Goal: Information Seeking & Learning: Learn about a topic

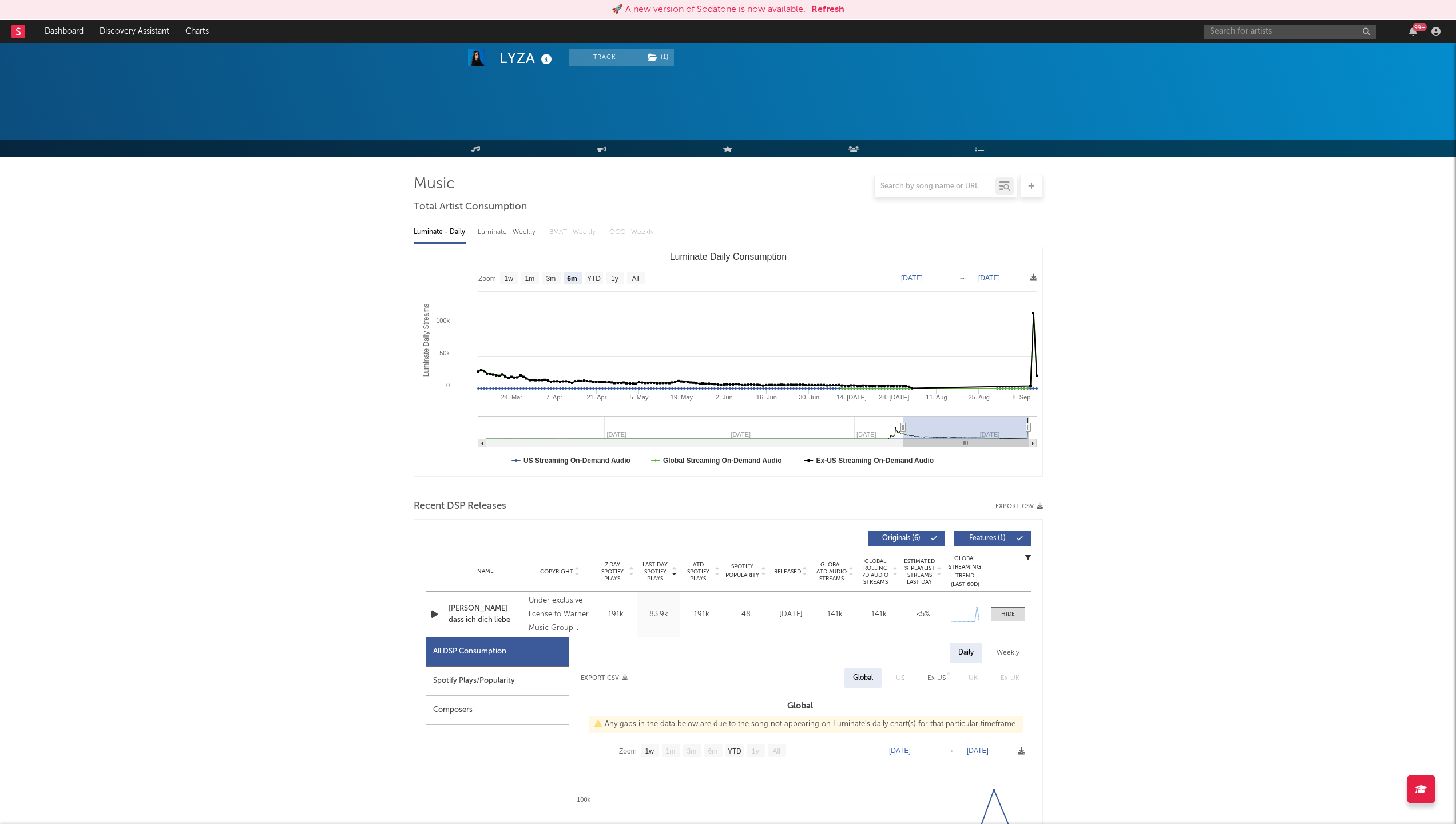
select select "6m"
select select "1w"
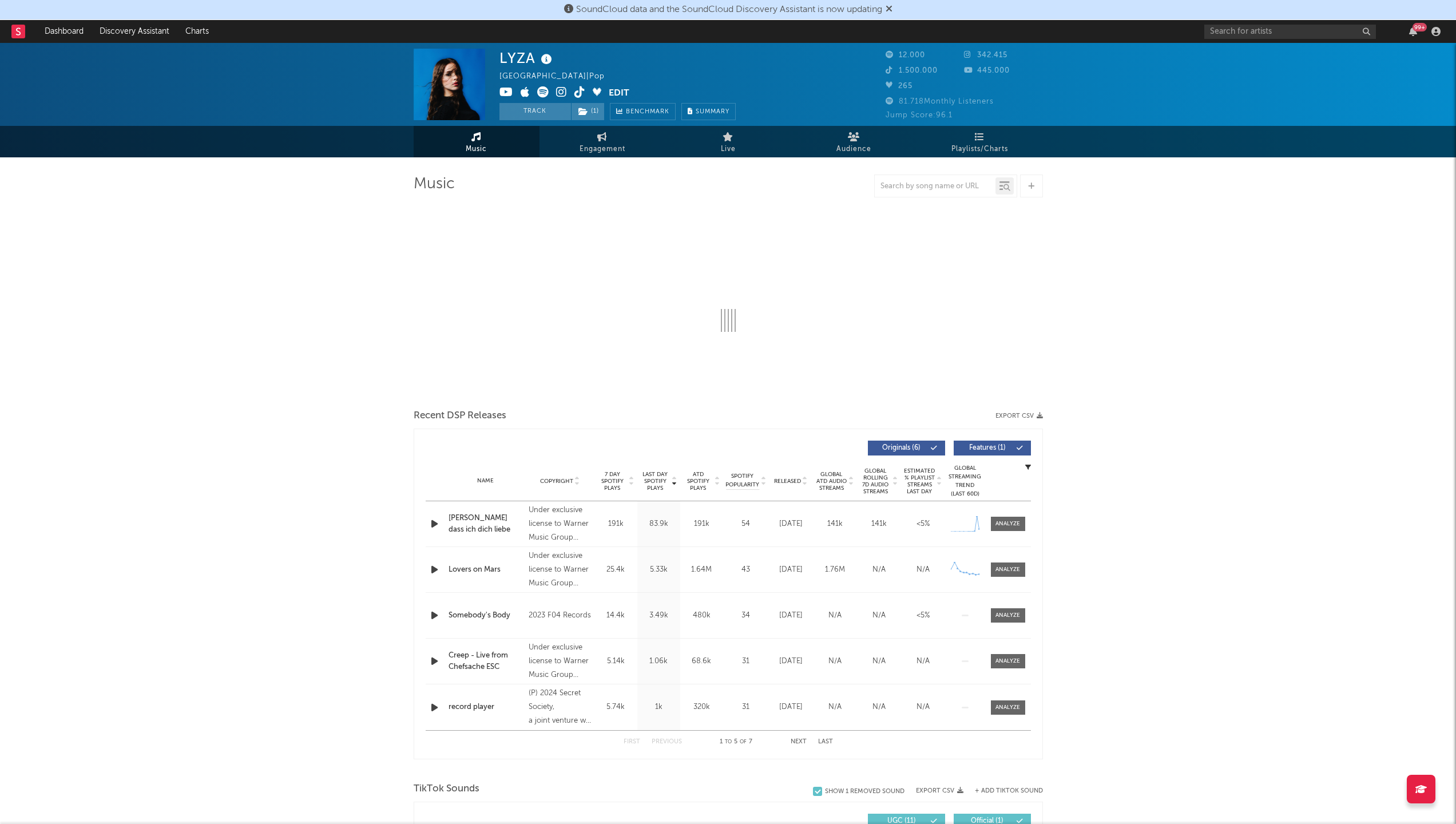
select select "6m"
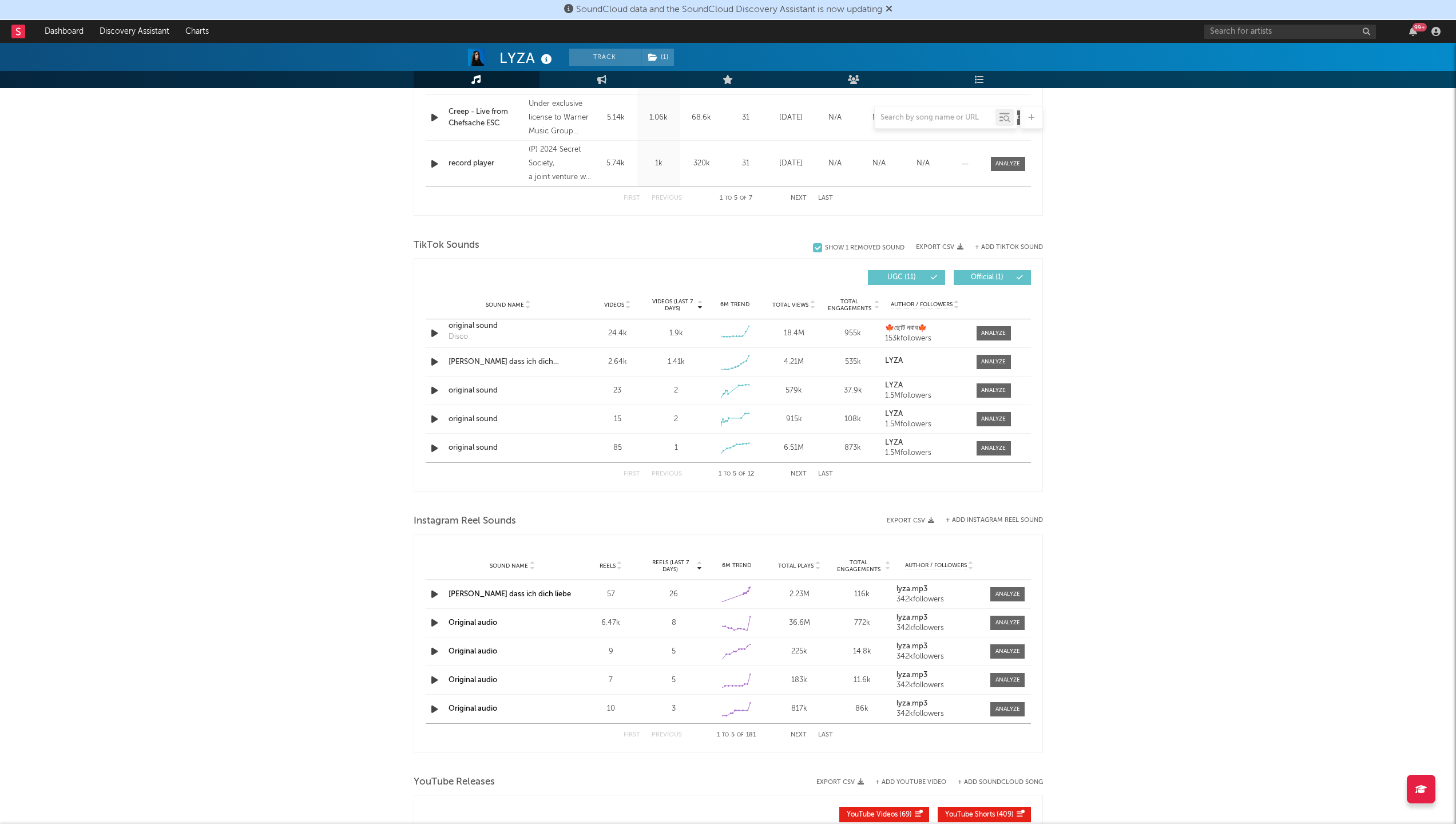
scroll to position [648, 0]
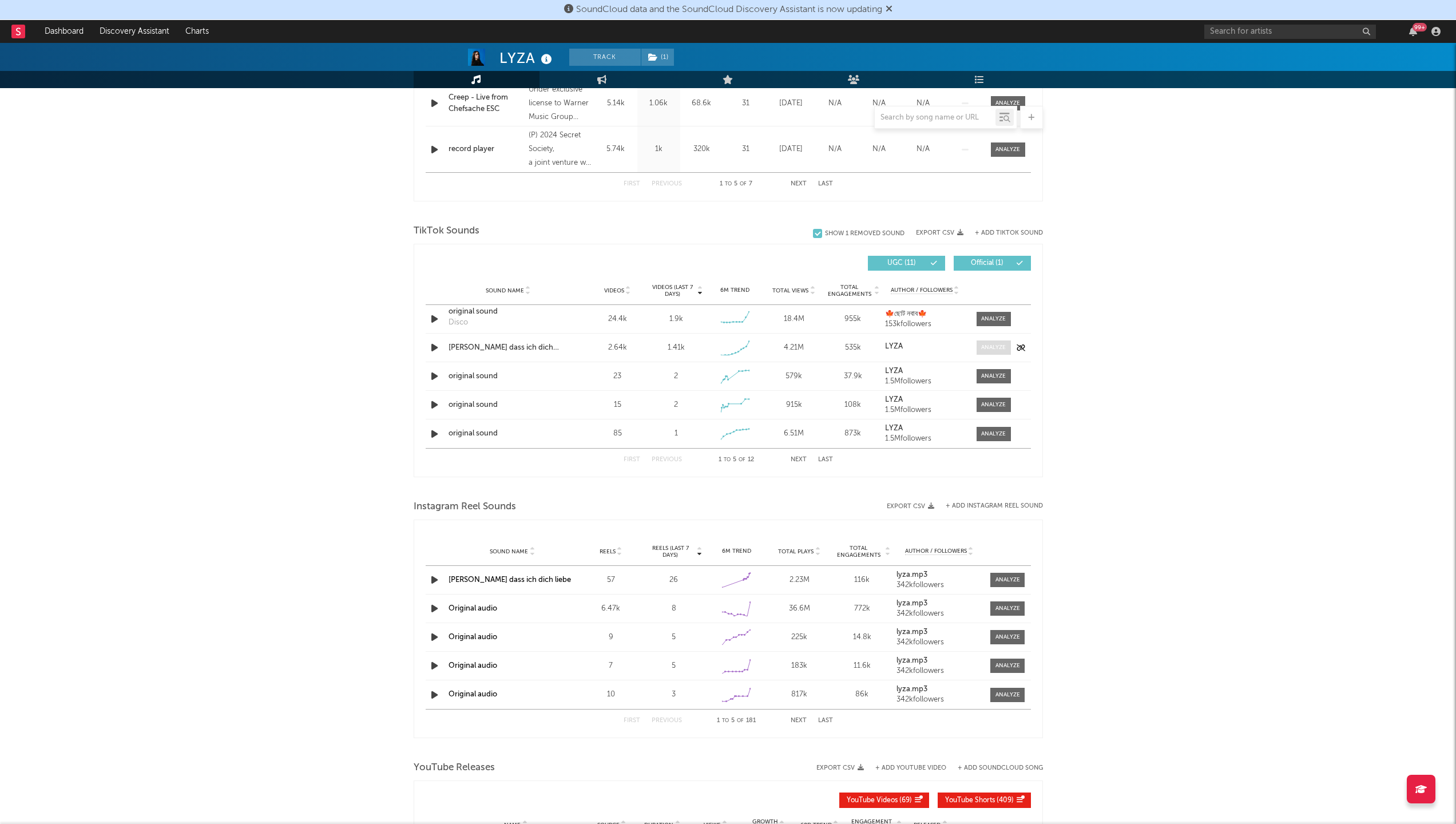
click at [992, 348] on div at bounding box center [993, 347] width 25 height 8
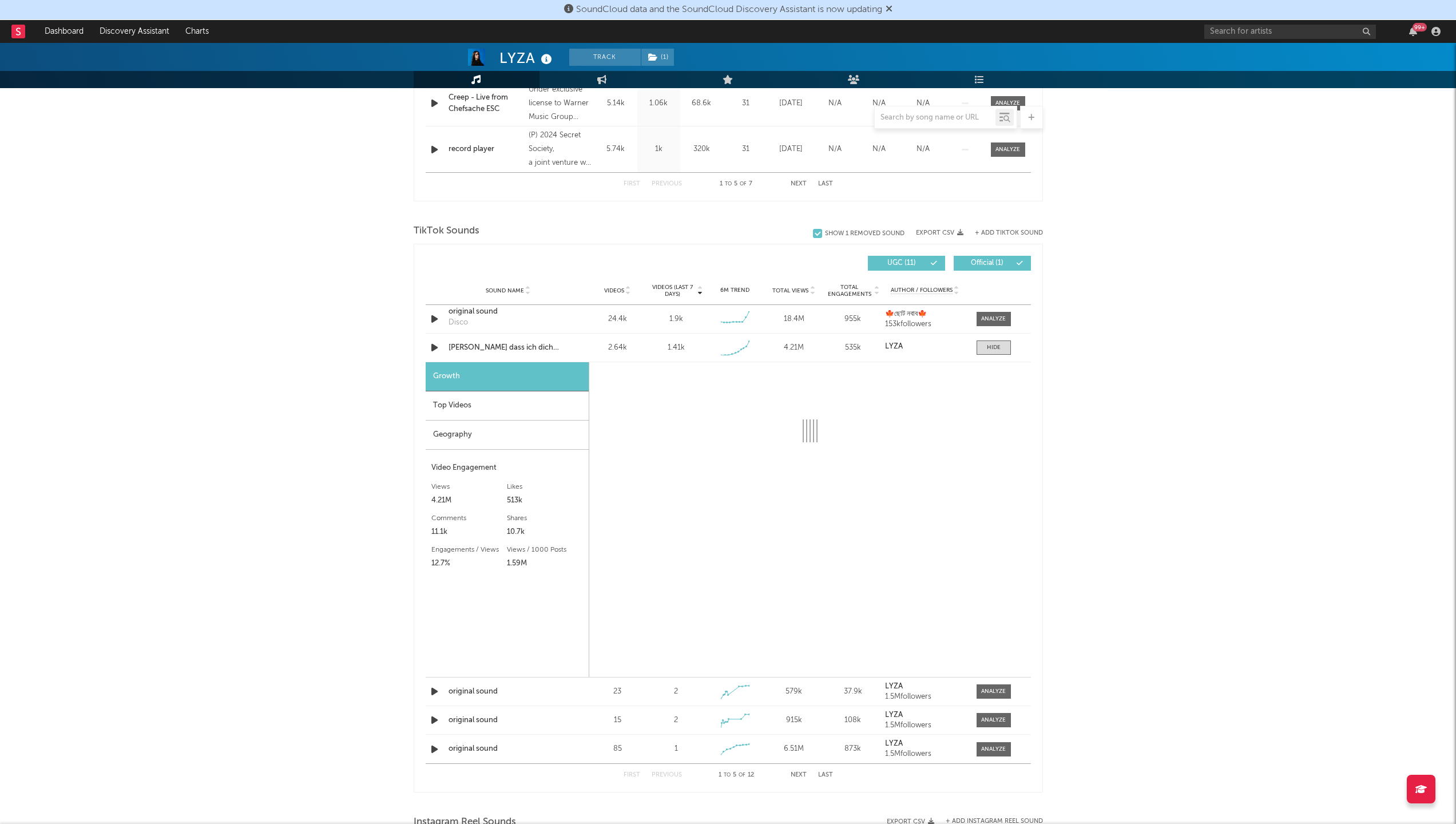
select select "1w"
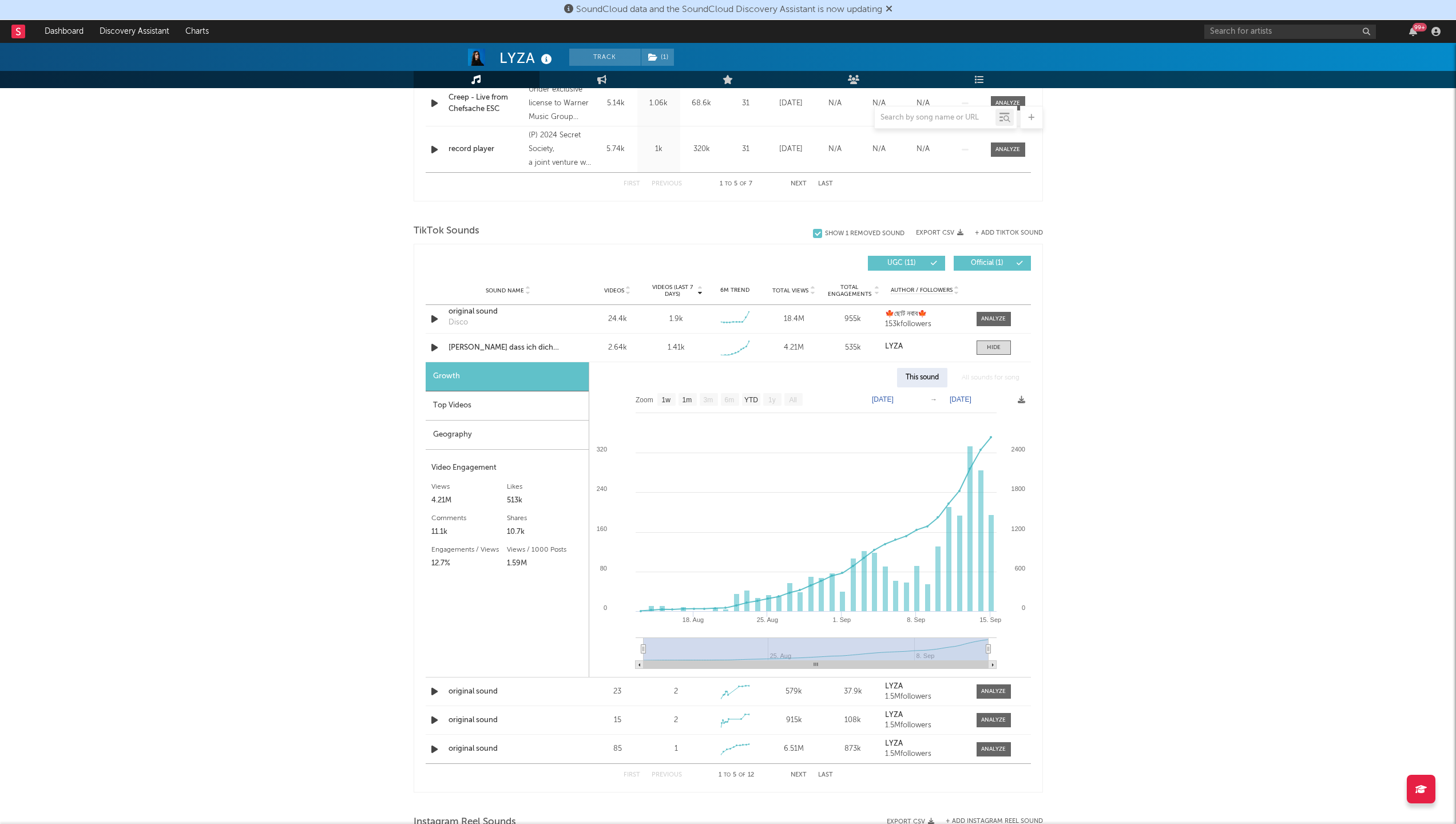
scroll to position [666, 0]
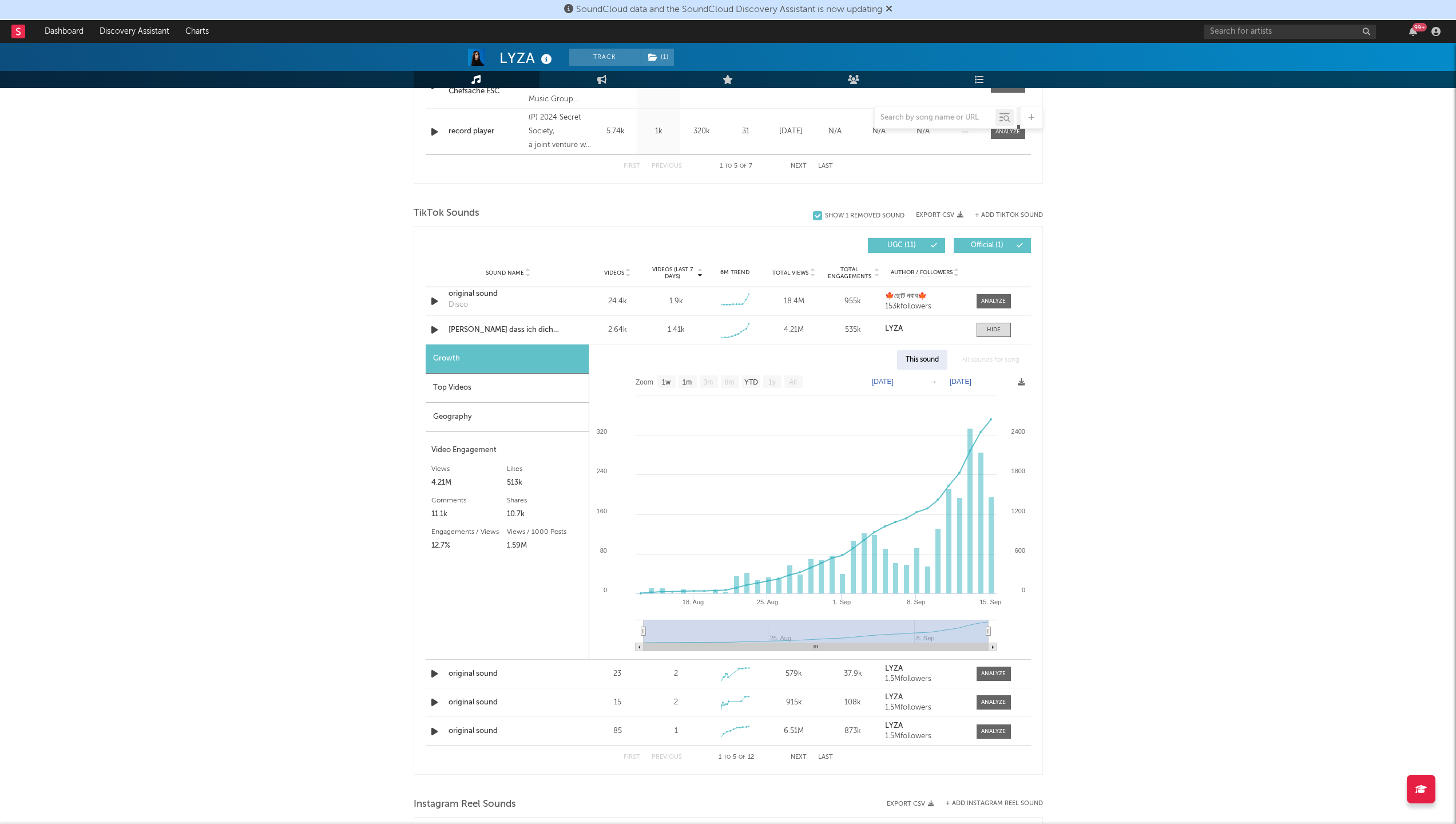
click at [469, 387] on div "Top Videos" at bounding box center [507, 388] width 163 height 29
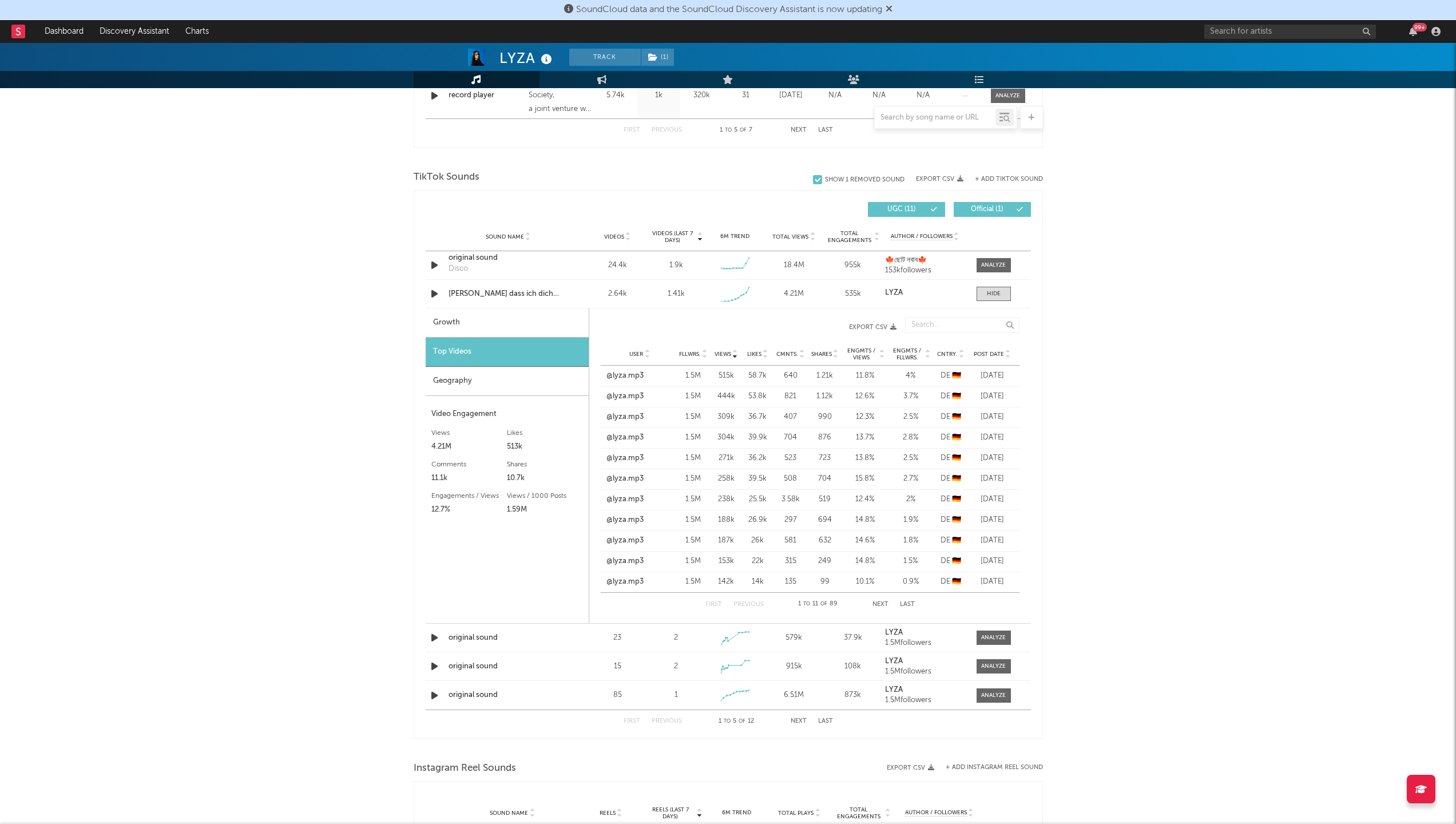
scroll to position [721, 0]
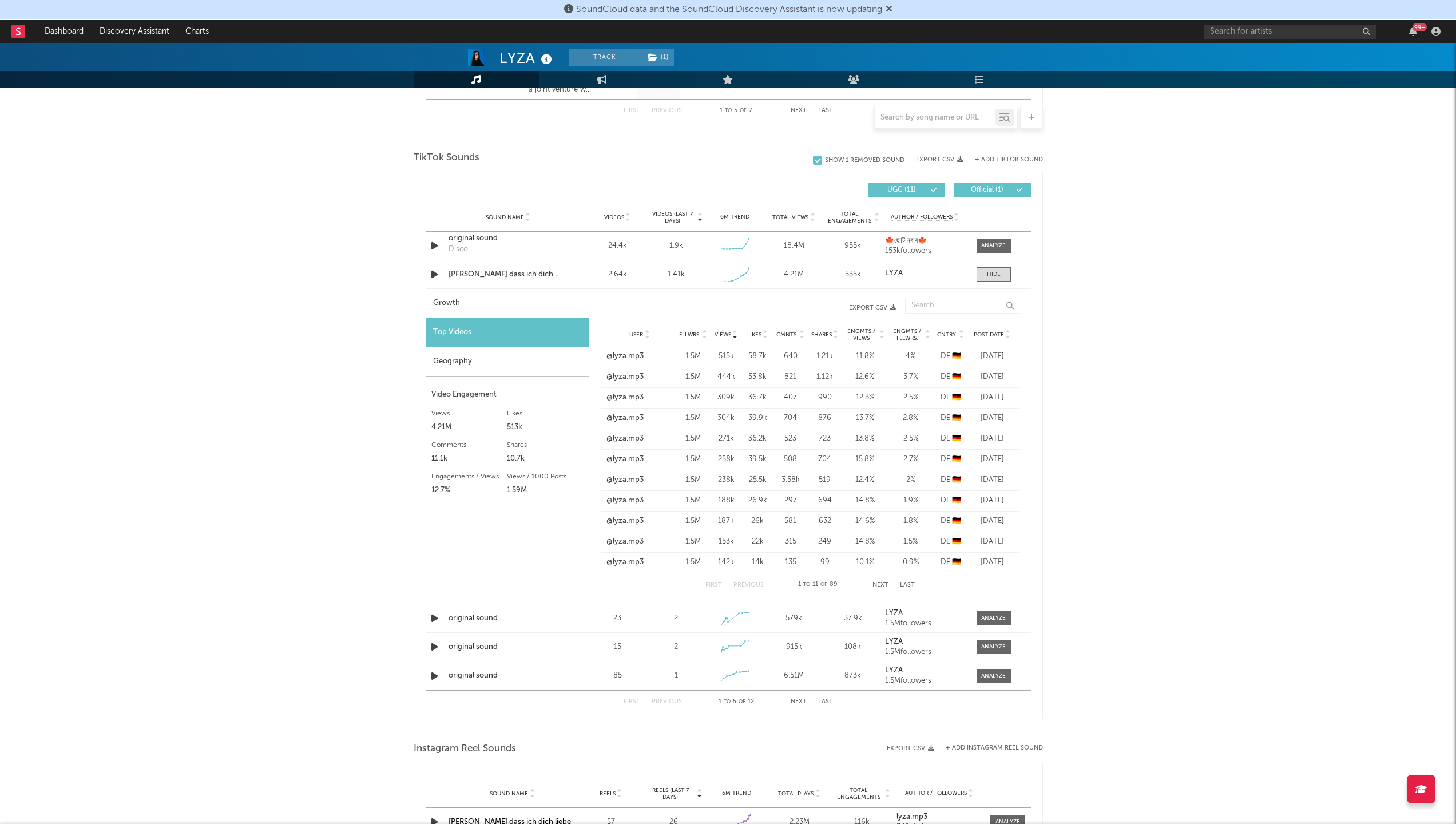
click at [505, 352] on div "Geography" at bounding box center [507, 361] width 163 height 29
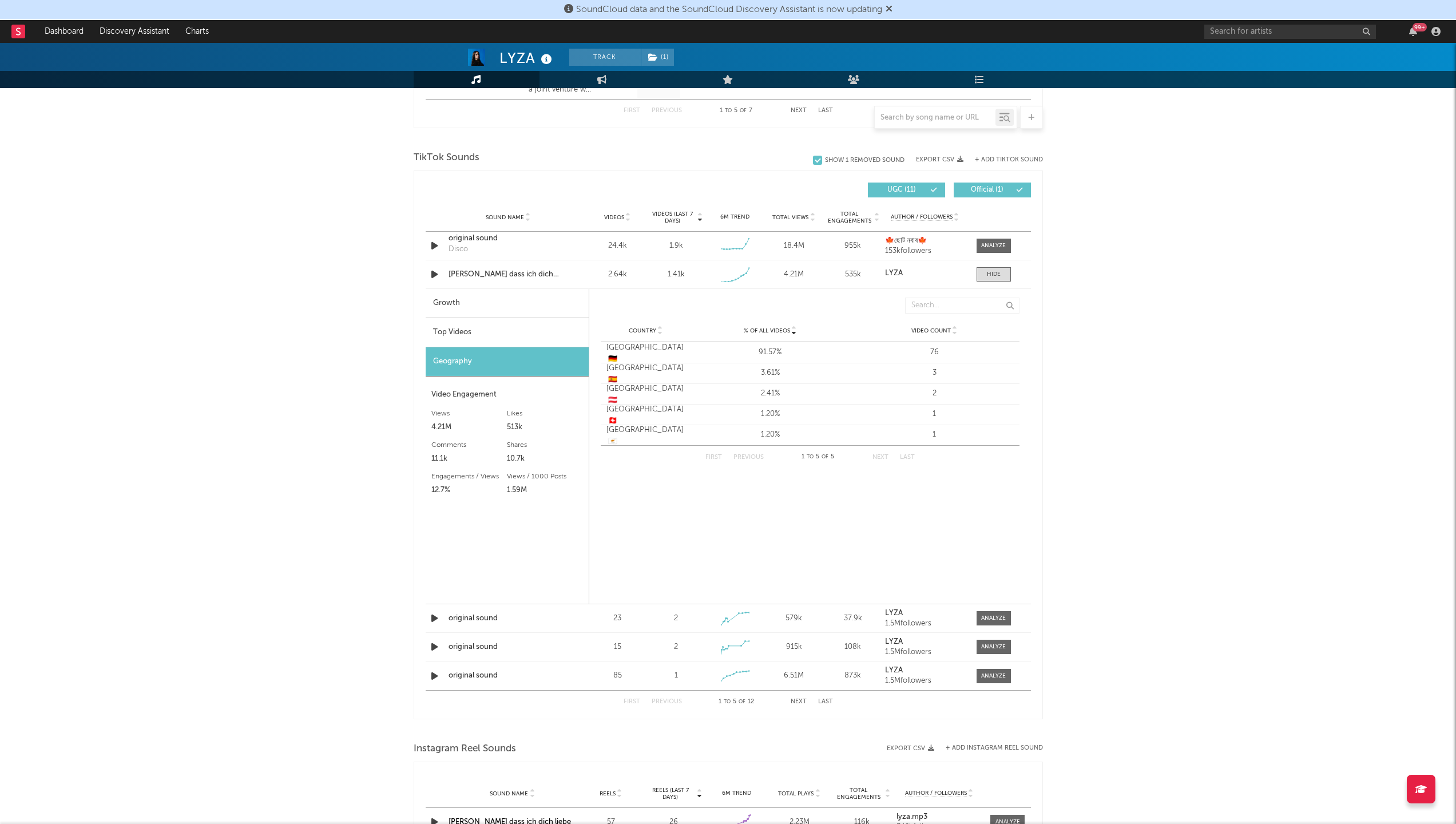
click at [497, 328] on div "Top Videos" at bounding box center [507, 333] width 163 height 29
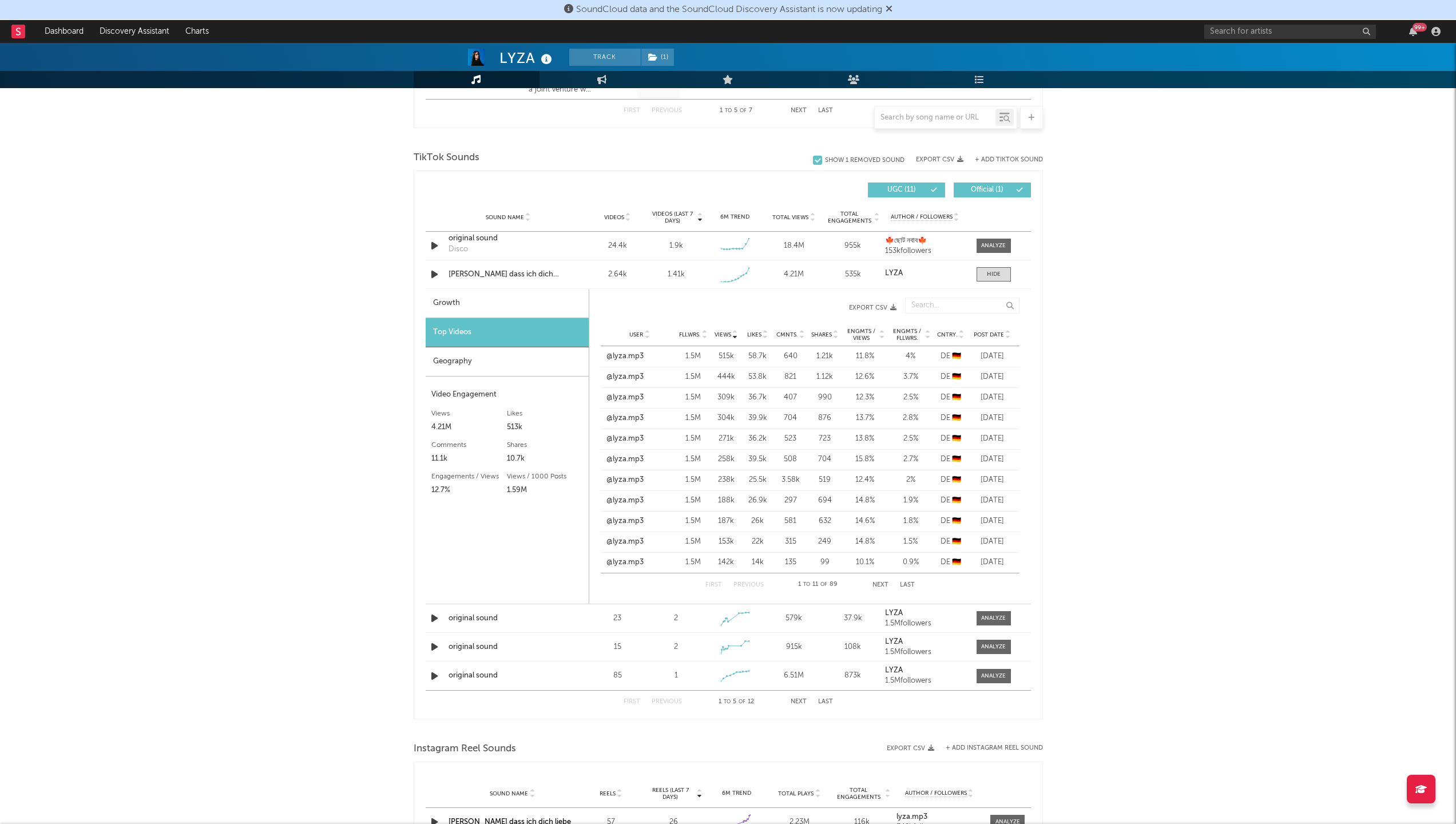
click at [506, 304] on div "Growth" at bounding box center [507, 303] width 163 height 29
select select "1w"
